Goal: Navigation & Orientation: Find specific page/section

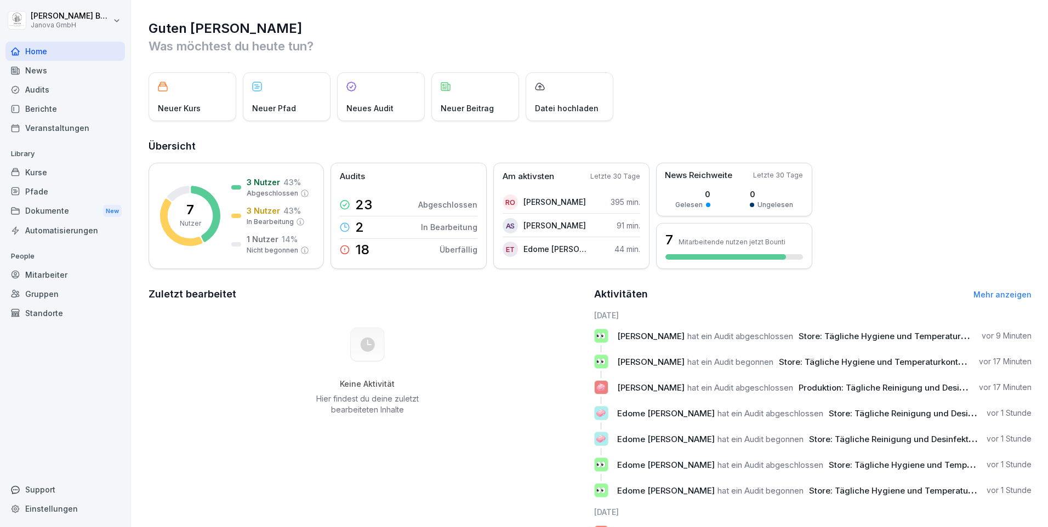
click at [45, 94] on div "Audits" at bounding box center [64, 89] width 119 height 19
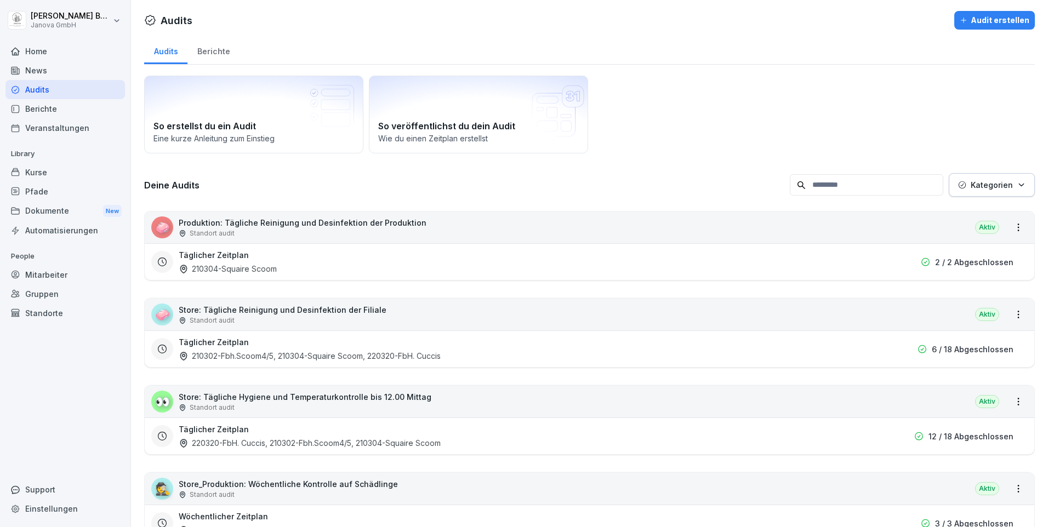
scroll to position [55, 0]
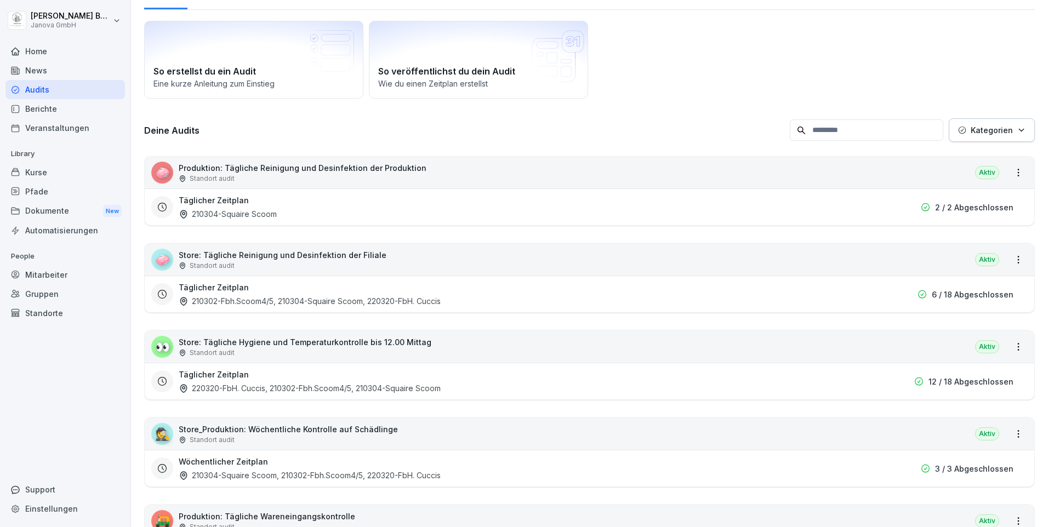
click at [383, 300] on div "210302-Fbh.Scoom4/5, 210304-Squaire Scoom, 220320-FbH. Cuccis" at bounding box center [310, 301] width 262 height 12
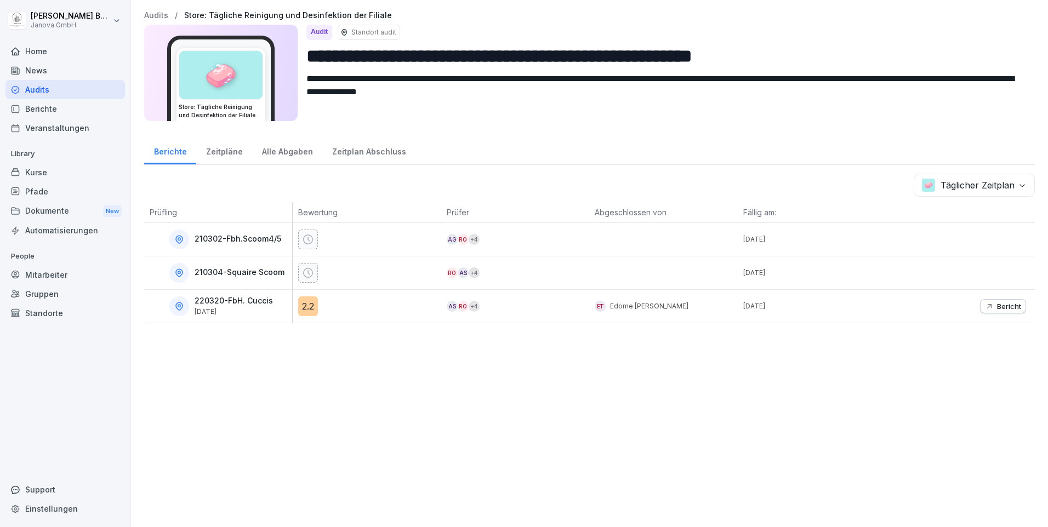
click at [308, 238] on icon at bounding box center [308, 239] width 11 height 11
click at [248, 274] on p "210304-Squaire Scoom" at bounding box center [240, 272] width 90 height 9
click at [56, 95] on div "Audits" at bounding box center [64, 89] width 119 height 19
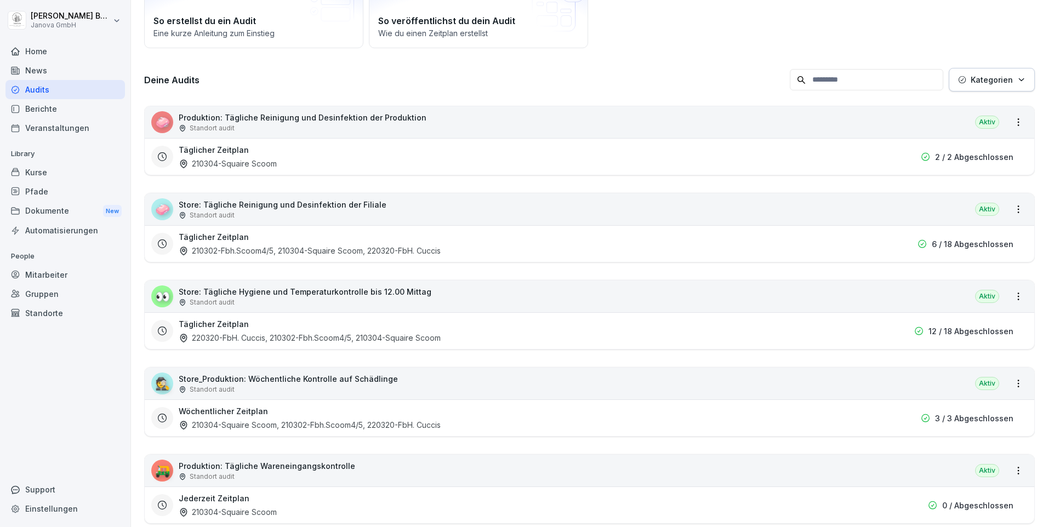
scroll to position [110, 0]
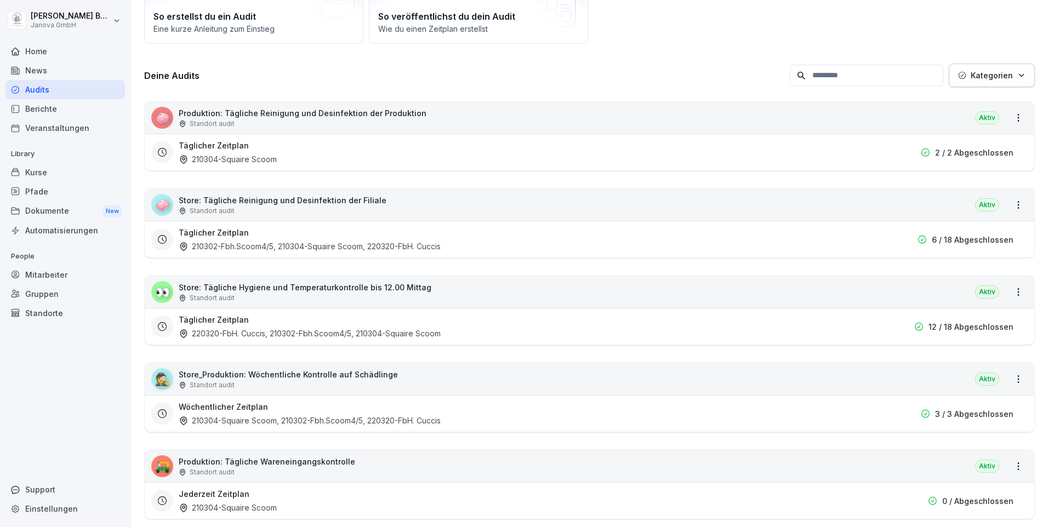
click at [209, 238] on h3 "Täglicher Zeitplan" at bounding box center [214, 233] width 70 height 12
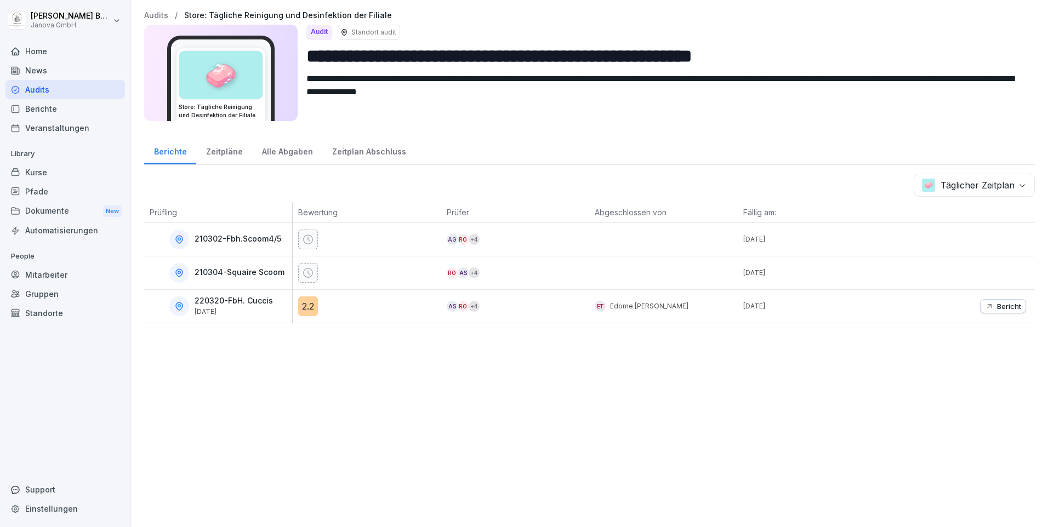
click at [51, 90] on div "Audits" at bounding box center [64, 89] width 119 height 19
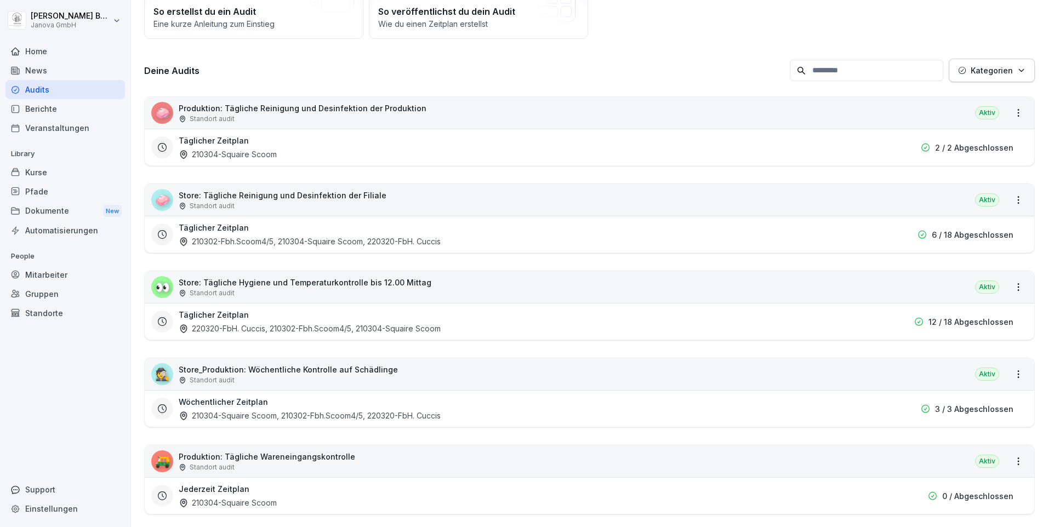
scroll to position [114, 0]
click at [283, 326] on div "220320-FbH. Cuccis, 210302-Fbh.Scoom4/5, 210304-Squaire Scoom" at bounding box center [310, 329] width 262 height 12
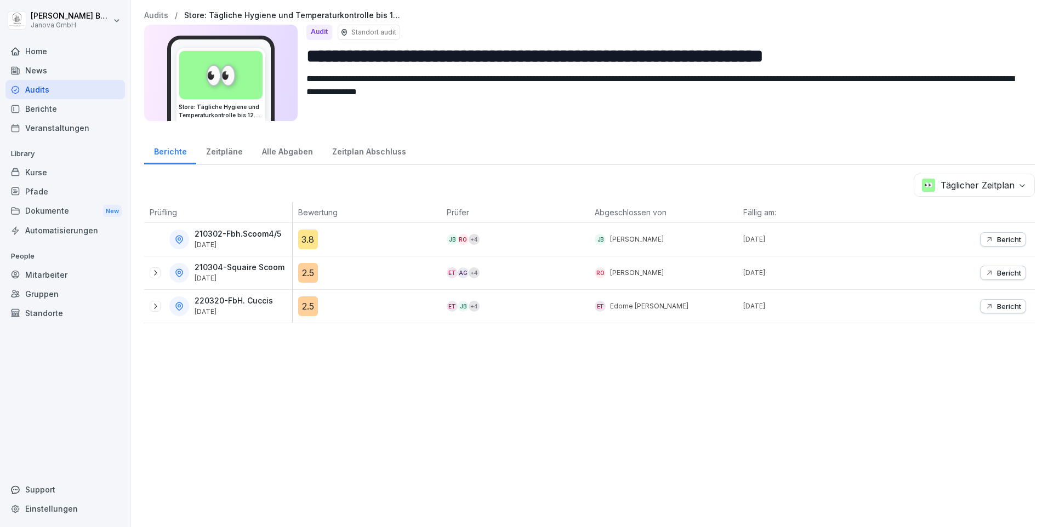
click at [69, 92] on div "Audits" at bounding box center [64, 89] width 119 height 19
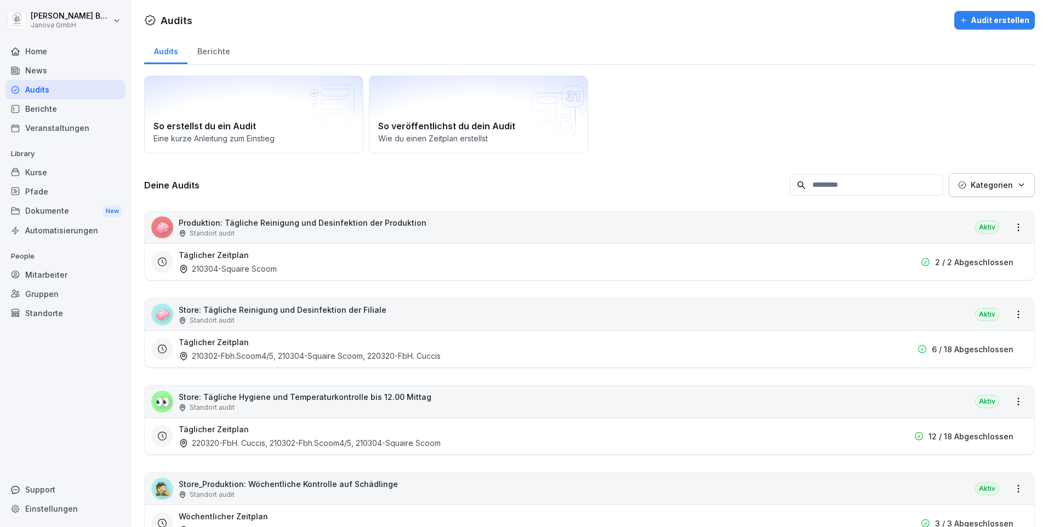
click at [242, 268] on div "210304-Squaire Scoom" at bounding box center [228, 269] width 98 height 12
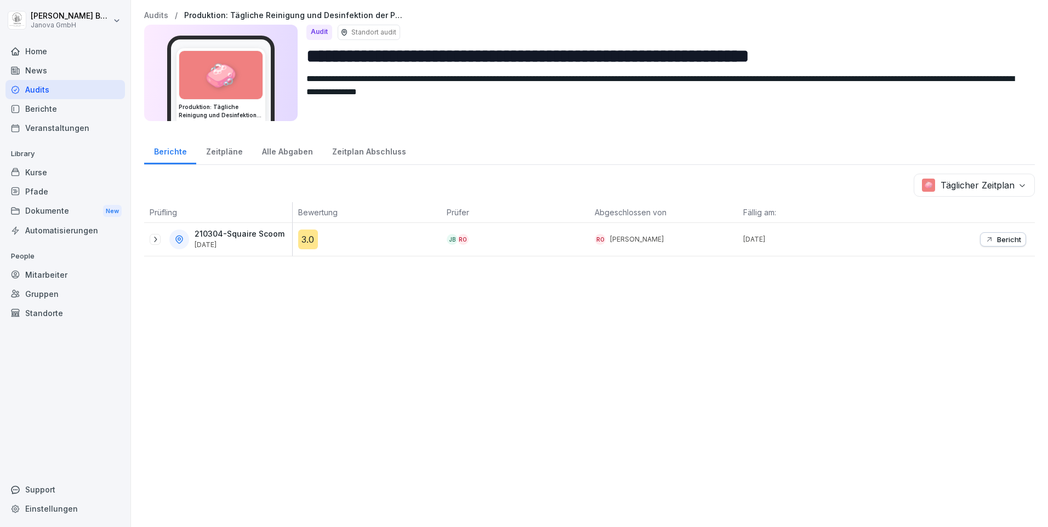
click at [53, 89] on div "Audits" at bounding box center [64, 89] width 119 height 19
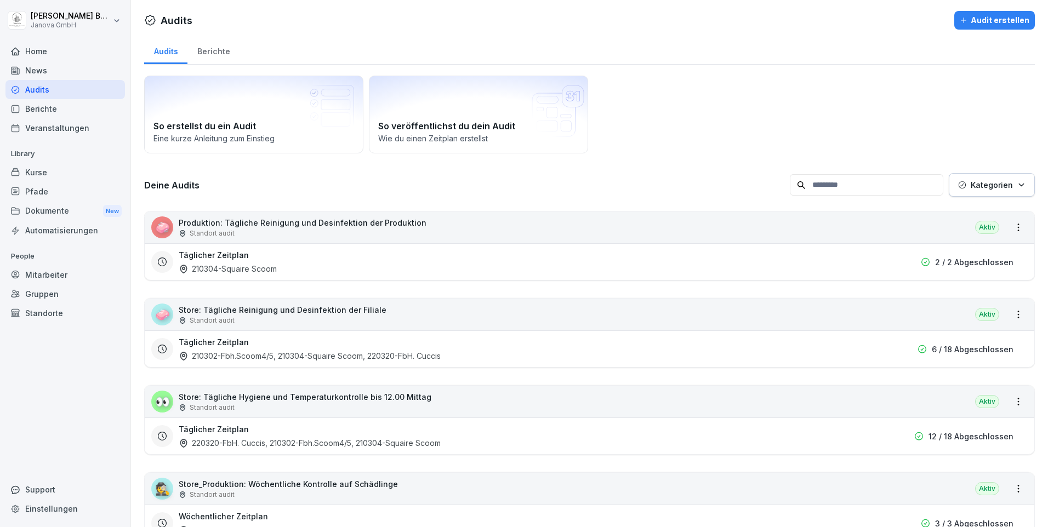
click at [232, 355] on div "210302-Fbh.Scoom4/5, 210304-Squaire Scoom, 220320-FbH. Cuccis" at bounding box center [310, 356] width 262 height 12
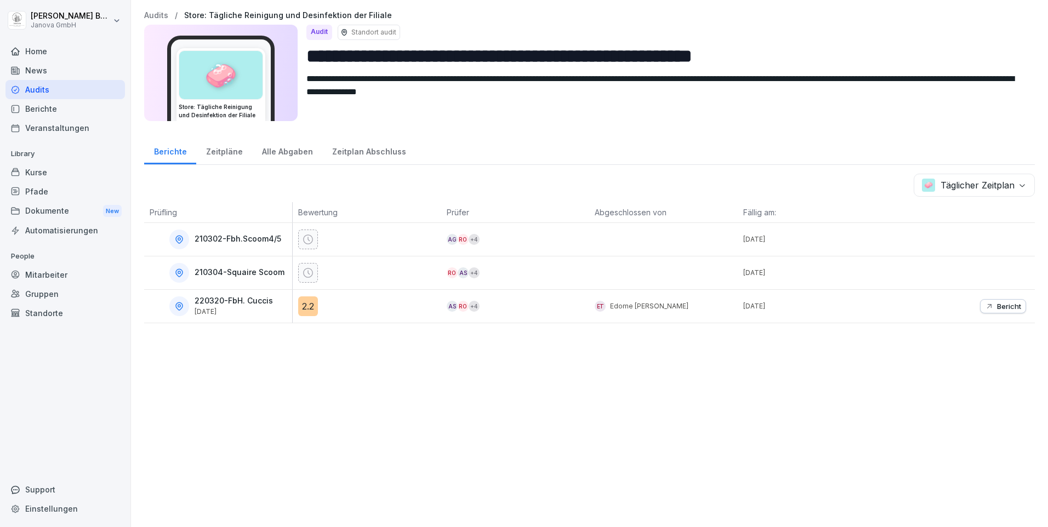
click at [44, 52] on div "Home" at bounding box center [64, 51] width 119 height 19
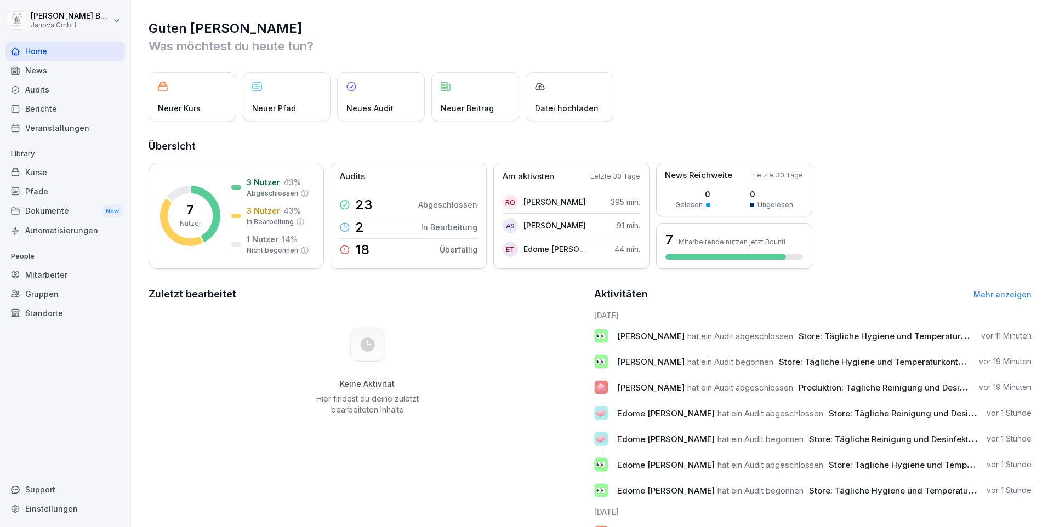
click at [32, 90] on div "Audits" at bounding box center [64, 89] width 119 height 19
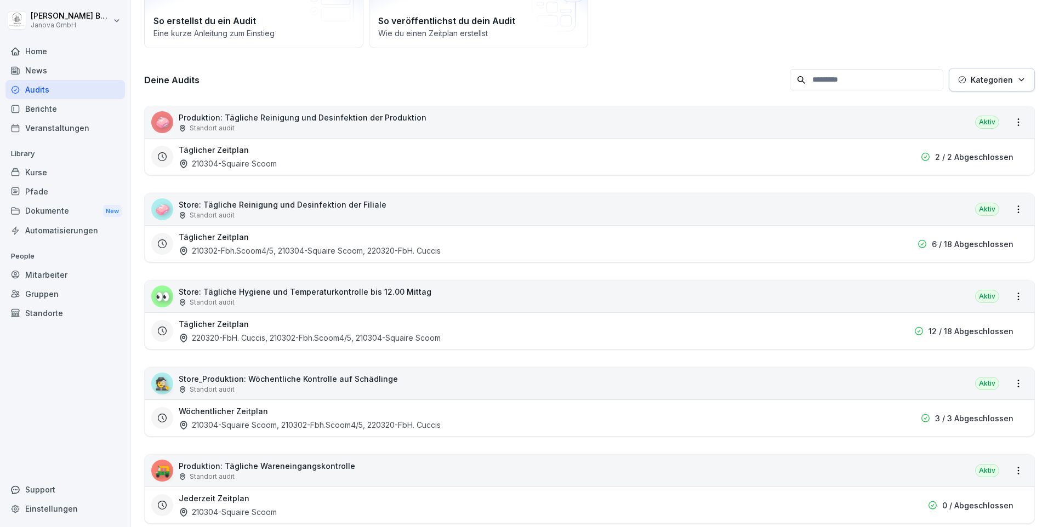
scroll to position [110, 0]
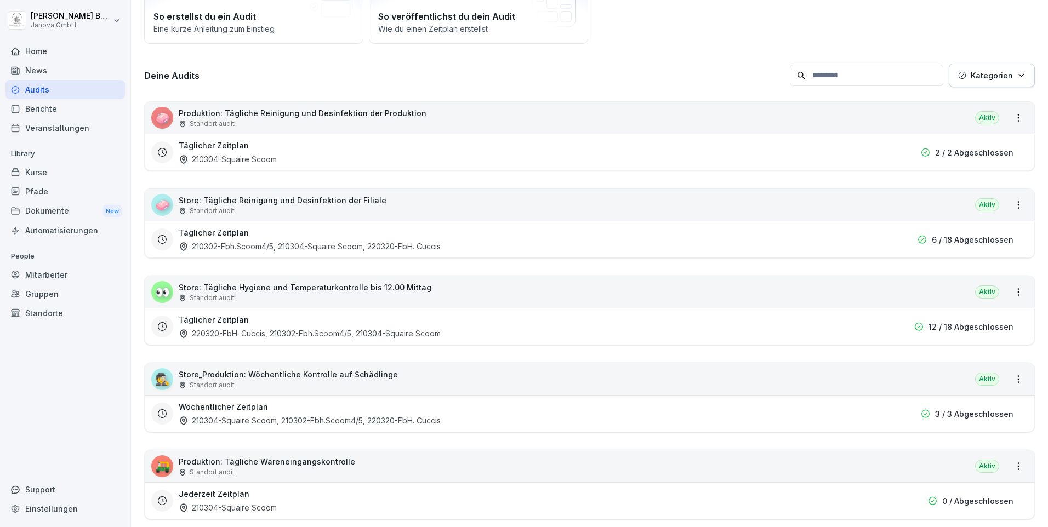
click at [337, 241] on div "210302-Fbh.Scoom4/5, 210304-Squaire Scoom, 220320-FbH. Cuccis" at bounding box center [310, 247] width 262 height 12
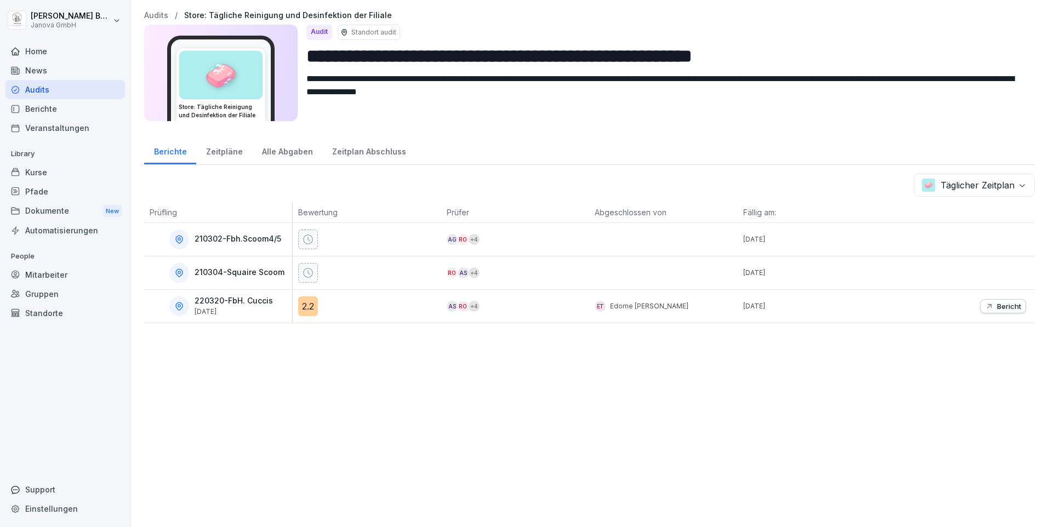
click at [60, 93] on div "Audits" at bounding box center [64, 89] width 119 height 19
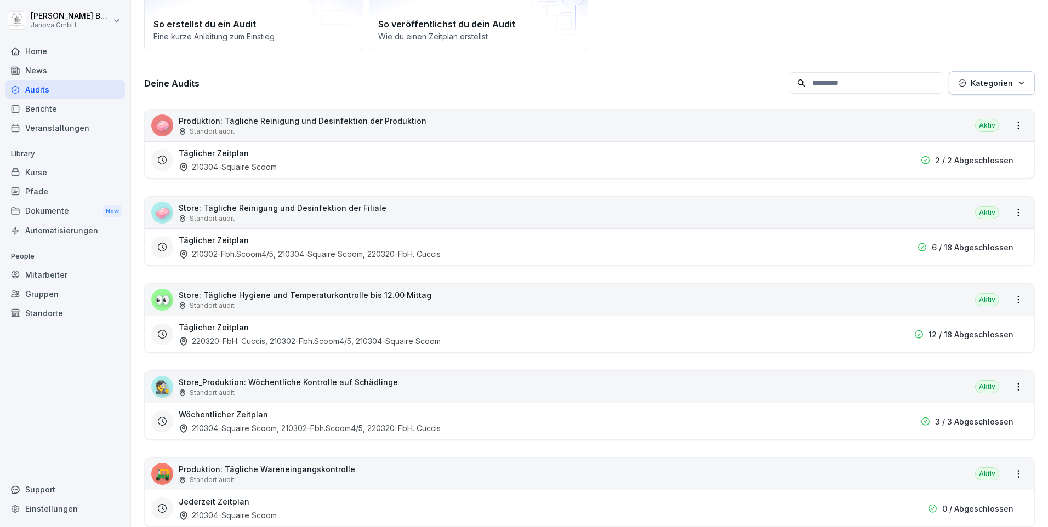
scroll to position [110, 0]
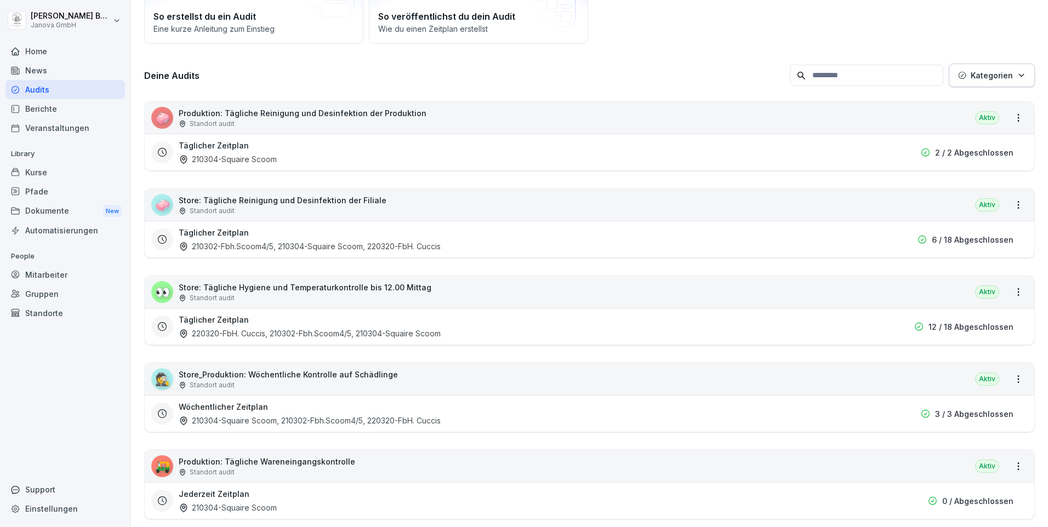
click at [377, 241] on div "210302-Fbh.Scoom4/5, 210304-Squaire Scoom, 220320-FbH. Cuccis" at bounding box center [310, 247] width 262 height 12
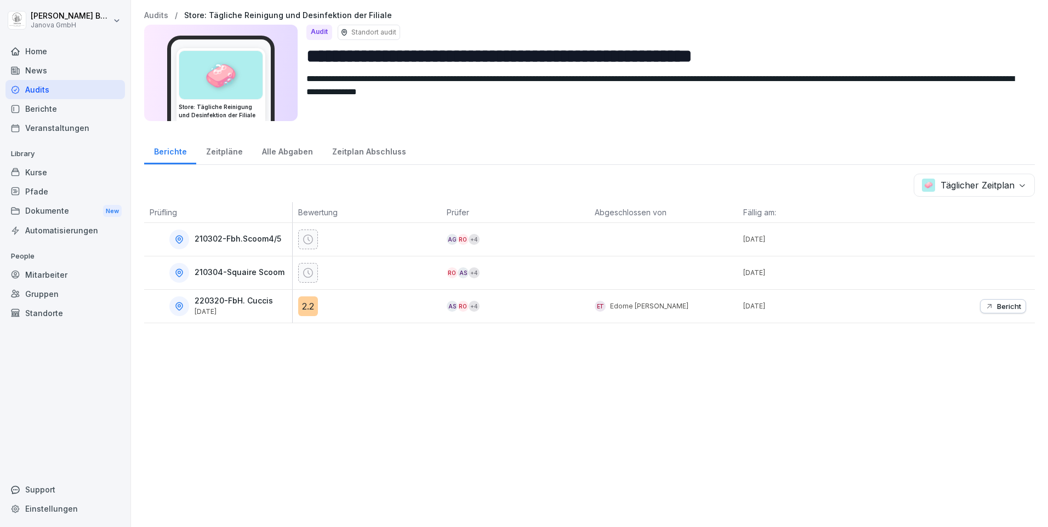
click at [40, 90] on div "Audits" at bounding box center [64, 89] width 119 height 19
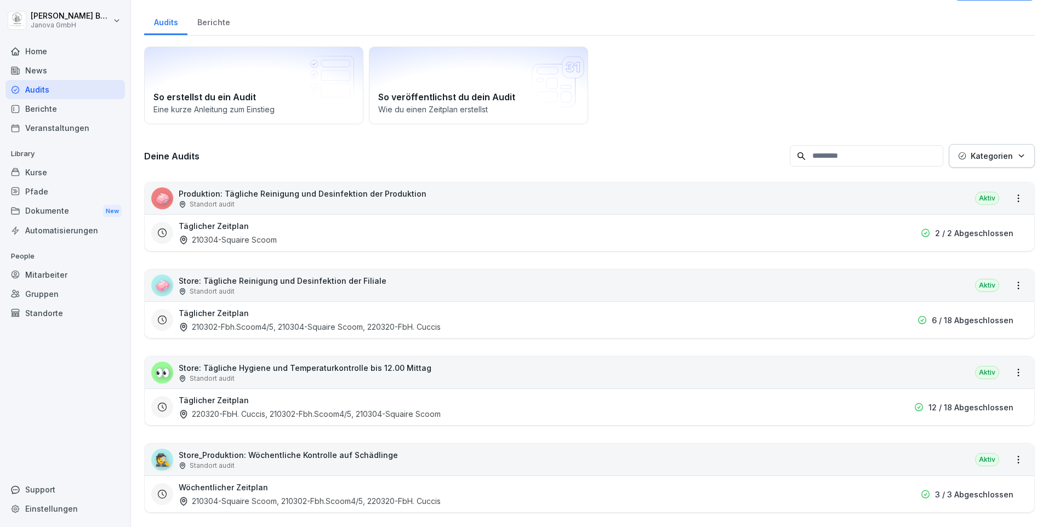
scroll to position [110, 0]
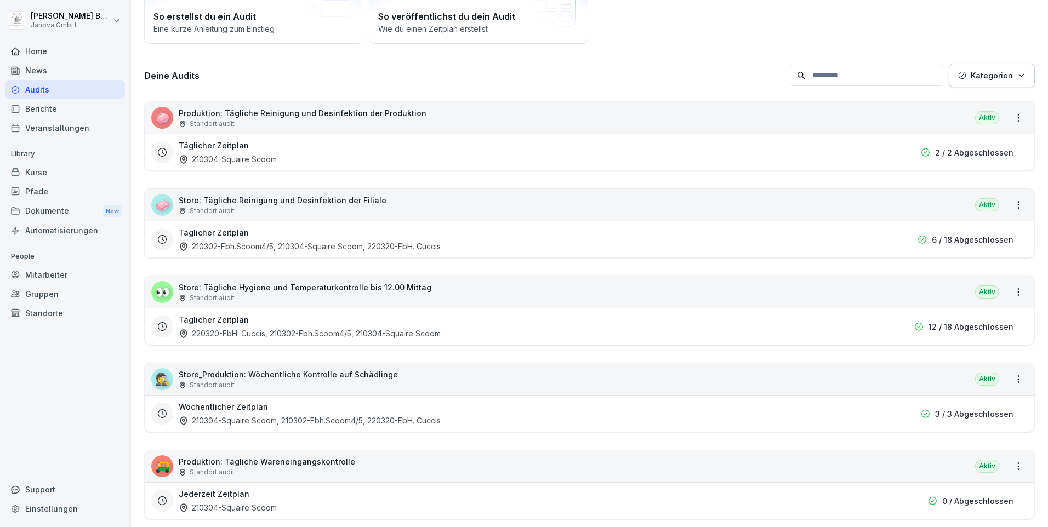
click at [318, 333] on div "220320-FbH. Cuccis, 210302-Fbh.Scoom4/5, 210304-Squaire Scoom" at bounding box center [310, 334] width 262 height 12
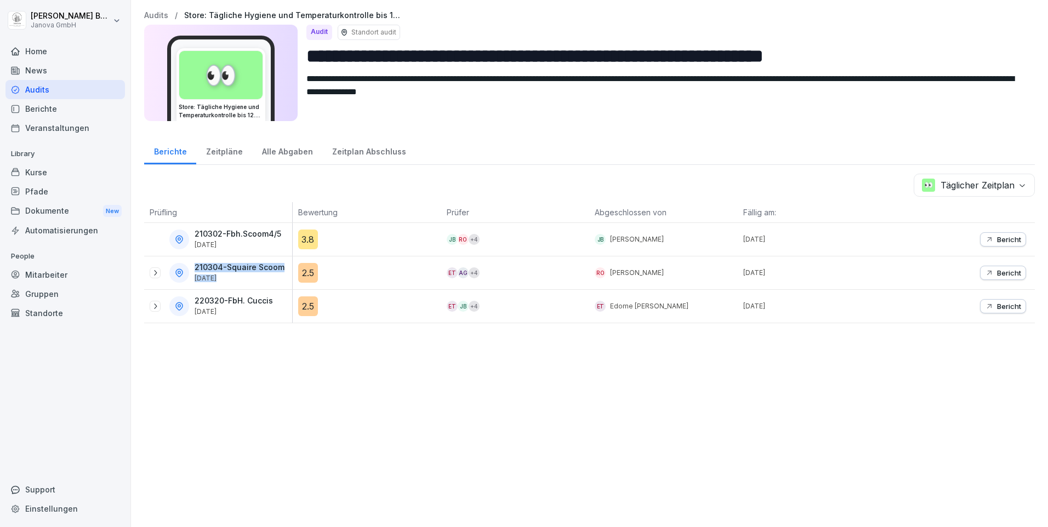
drag, startPoint x: 481, startPoint y: 262, endPoint x: 152, endPoint y: 267, distance: 328.4
click at [152, 267] on tr "210304-Squaire Scoom [DATE] 2.5 ET AG + 4 Ro [PERSON_NAME] [DATE] Bericht" at bounding box center [589, 273] width 891 height 33
click at [38, 90] on div "Audits" at bounding box center [64, 89] width 119 height 19
